Goal: Register for event/course

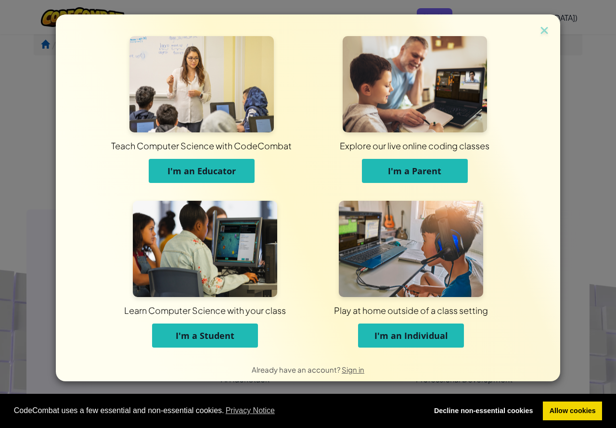
click at [200, 332] on span "I'm a Student" at bounding box center [205, 336] width 59 height 12
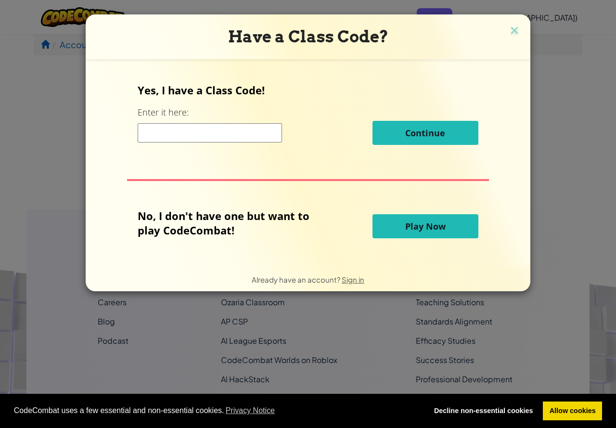
click at [258, 138] on input at bounding box center [210, 132] width 144 height 19
type input "BathSandBest"
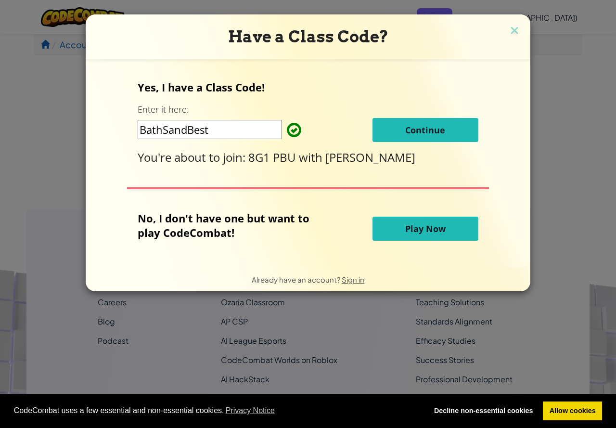
click at [429, 134] on span "Continue" at bounding box center [425, 130] width 40 height 12
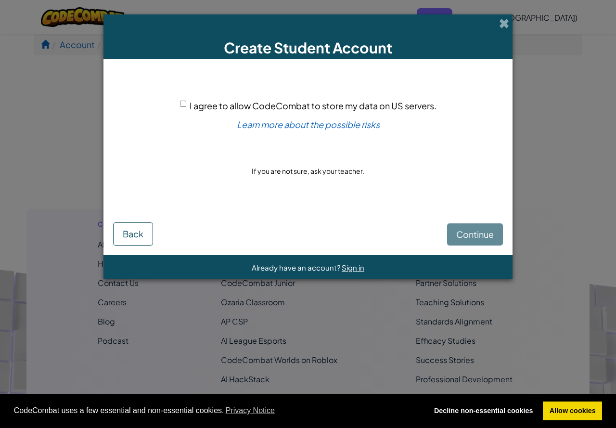
click at [183, 104] on input "I agree to allow CodeCombat to store my data on US servers." at bounding box center [183, 104] width 6 height 6
checkbox input "true"
click at [474, 239] on span "Continue" at bounding box center [475, 234] width 38 height 11
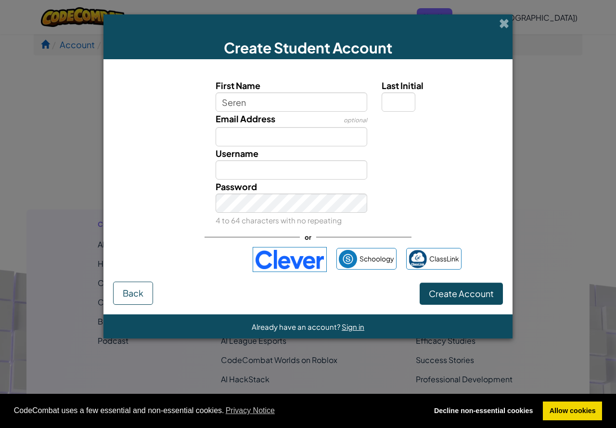
type input "Seren"
click at [320, 134] on input "Email Address" at bounding box center [292, 136] width 152 height 19
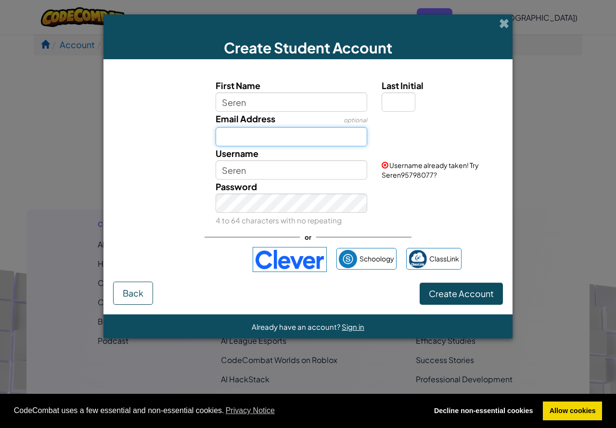
type input "Chards5@hwbcymru.net"
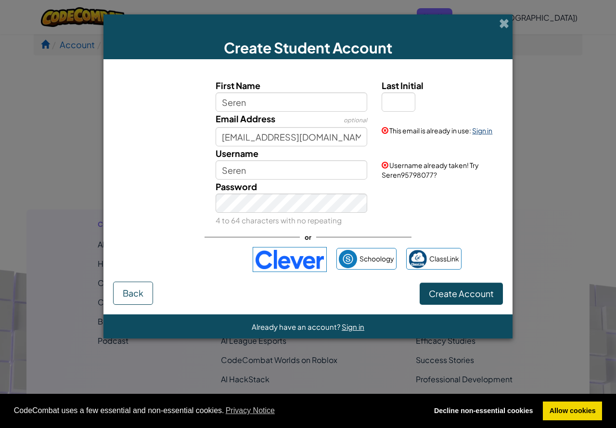
click at [483, 130] on link "Sign in" at bounding box center [482, 130] width 20 height 9
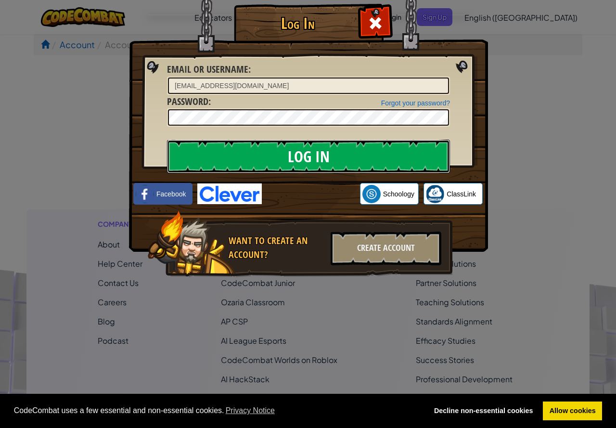
click at [311, 162] on input "Log In" at bounding box center [308, 157] width 283 height 34
